Goal: Obtain resource: Obtain resource

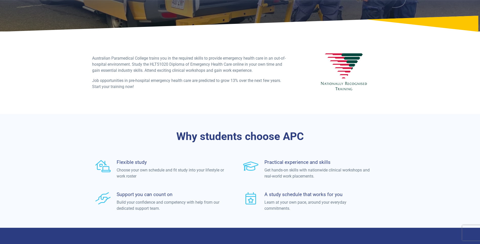
scroll to position [101, 0]
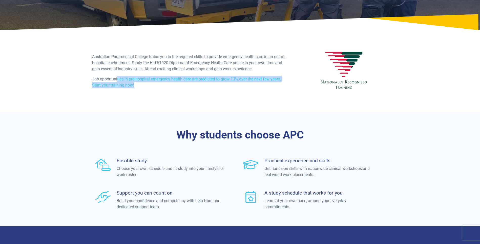
drag, startPoint x: 118, startPoint y: 81, endPoint x: 230, endPoint y: 84, distance: 111.7
click at [230, 84] on p "Job opportunities in pre-hospital emergency health care are predicted to grow 1…" at bounding box center [190, 82] width 196 height 12
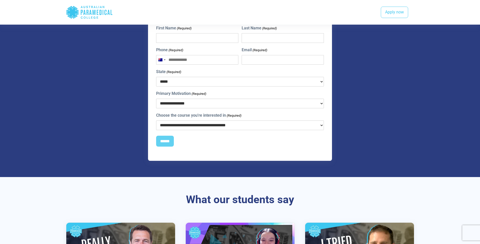
scroll to position [507, 0]
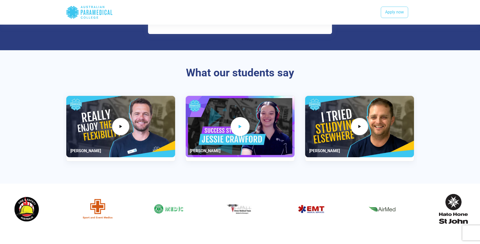
click at [238, 126] on icon "2 / 3" at bounding box center [241, 126] width 6 height 8
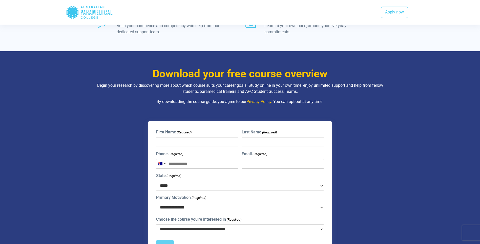
scroll to position [329, 0]
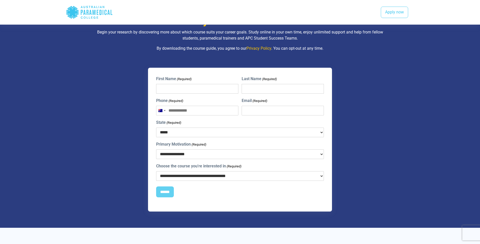
click at [279, 175] on select "**********" at bounding box center [240, 176] width 168 height 10
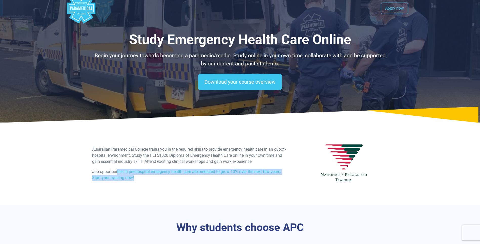
scroll to position [0, 0]
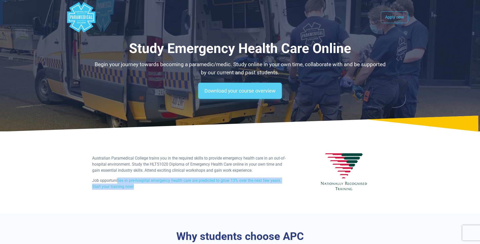
click at [272, 95] on link "Download your course overview" at bounding box center [240, 91] width 84 height 16
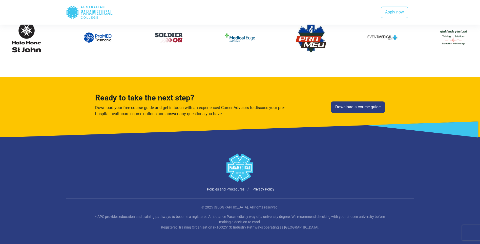
scroll to position [680, 0]
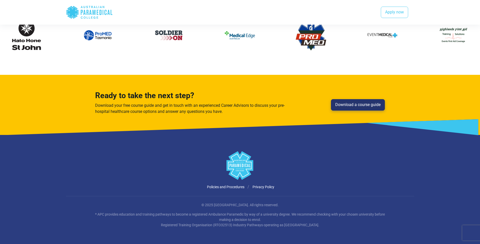
click at [354, 105] on link "Download a course guide" at bounding box center [358, 105] width 54 height 12
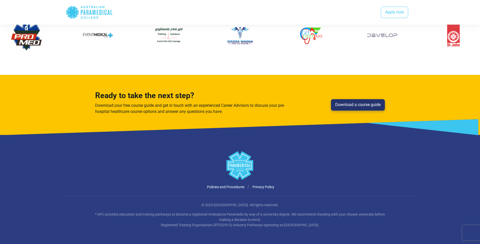
click at [368, 105] on link "Download a course guide" at bounding box center [358, 105] width 54 height 12
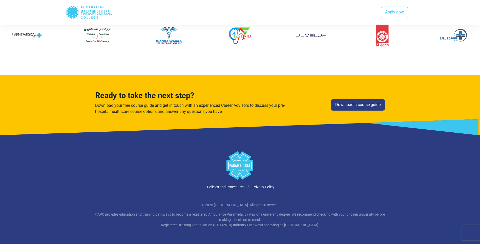
drag, startPoint x: 157, startPoint y: 225, endPoint x: 332, endPoint y: 228, distance: 174.5
click at [332, 228] on div "© 2025 [GEOGRAPHIC_DATA]. All rights reserved. * APC provides education and tra…" at bounding box center [240, 216] width 355 height 29
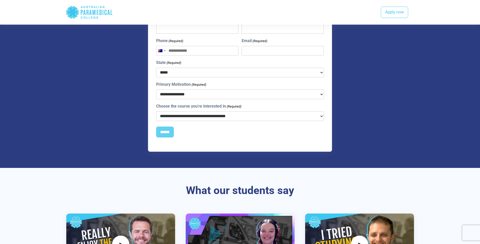
scroll to position [300, 0]
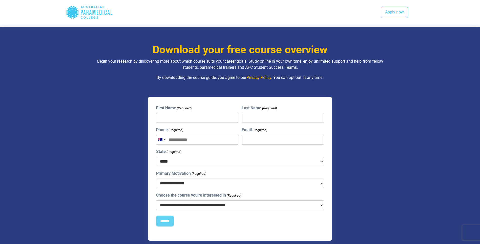
click at [318, 206] on select "**********" at bounding box center [240, 205] width 168 height 10
select select "**********"
click at [156, 200] on select "**********" at bounding box center [240, 205] width 168 height 10
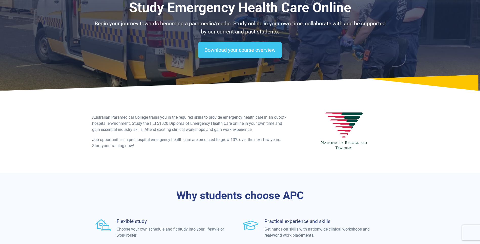
scroll to position [0, 0]
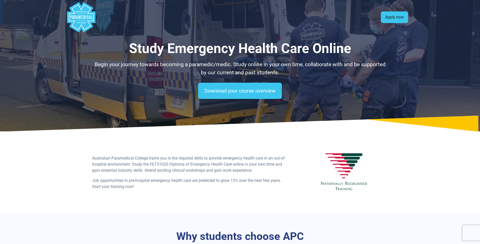
click at [388, 19] on link "Apply now" at bounding box center [394, 17] width 27 height 12
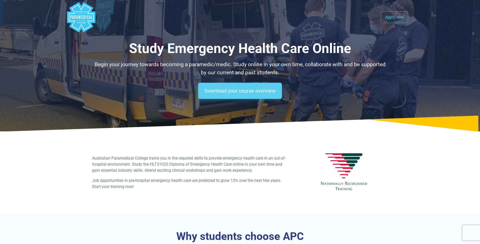
click at [232, 90] on link "Download your course overview" at bounding box center [240, 91] width 84 height 16
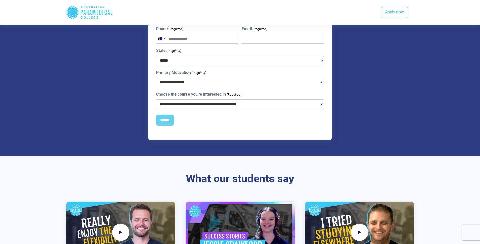
scroll to position [392, 0]
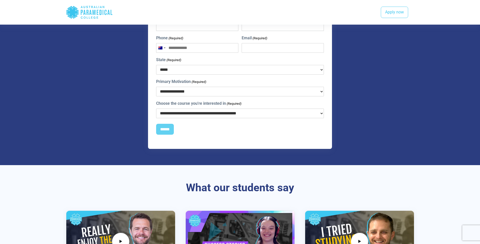
click at [98, 15] on icon ".logo-horizontal-c1{fill:#3CC5EE;} .logo-horizontal-c3{fill:#3CC5EE;} .logo-hor…" at bounding box center [89, 12] width 47 height 16
click at [87, 10] on icon ".logo-horizontal-c1{fill:#3CC5EE;} .logo-horizontal-c3{fill:#3CC5EE;} .logo-hor…" at bounding box center [89, 12] width 47 height 16
click at [423, 94] on section "Download your free course overview Begin your research by discovering more abou…" at bounding box center [240, 49] width 480 height 229
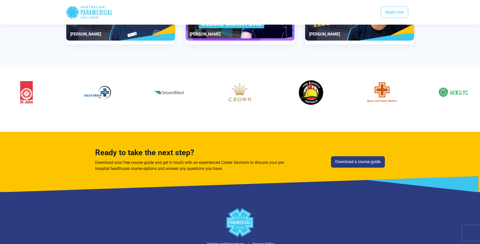
scroll to position [680, 0]
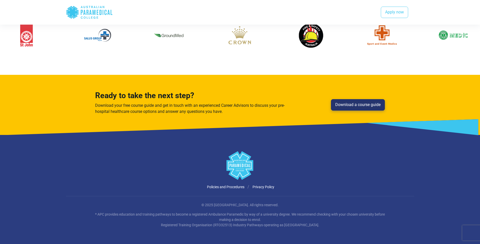
click at [360, 102] on link "Download a course guide" at bounding box center [358, 105] width 54 height 12
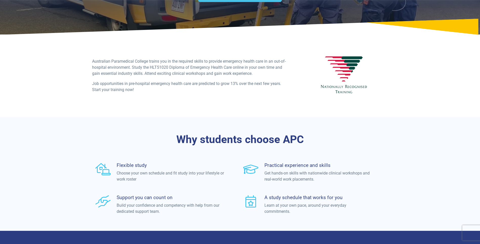
scroll to position [101, 0]
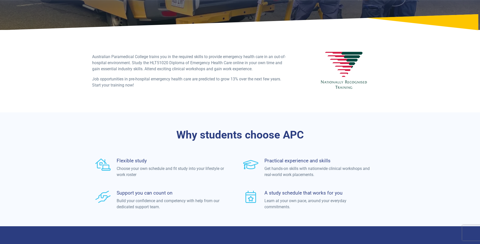
click at [346, 71] on img at bounding box center [344, 71] width 51 height 42
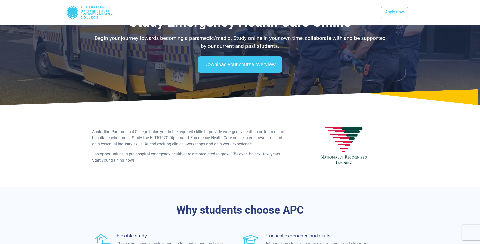
scroll to position [25, 0]
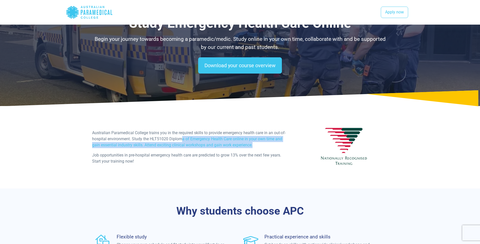
drag, startPoint x: 181, startPoint y: 137, endPoint x: 278, endPoint y: 145, distance: 97.1
click at [278, 145] on p "Australian Paramedical College trains you in the required skills to provide eme…" at bounding box center [190, 139] width 196 height 18
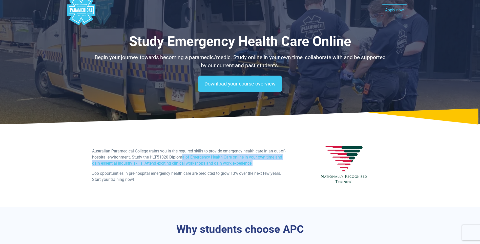
scroll to position [0, 0]
